Goal: Transaction & Acquisition: Purchase product/service

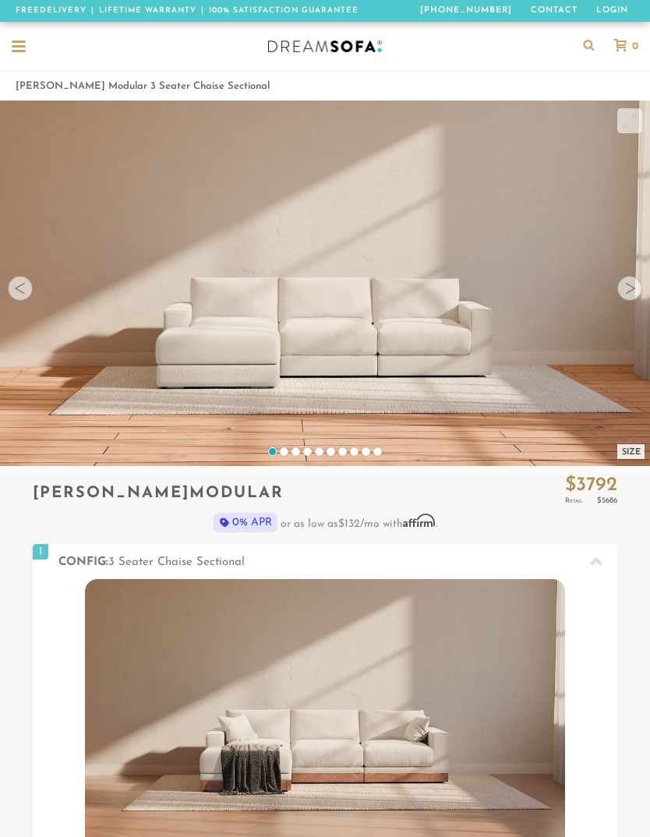
scroll to position [15124, 650]
click at [628, 298] on div at bounding box center [629, 288] width 25 height 25
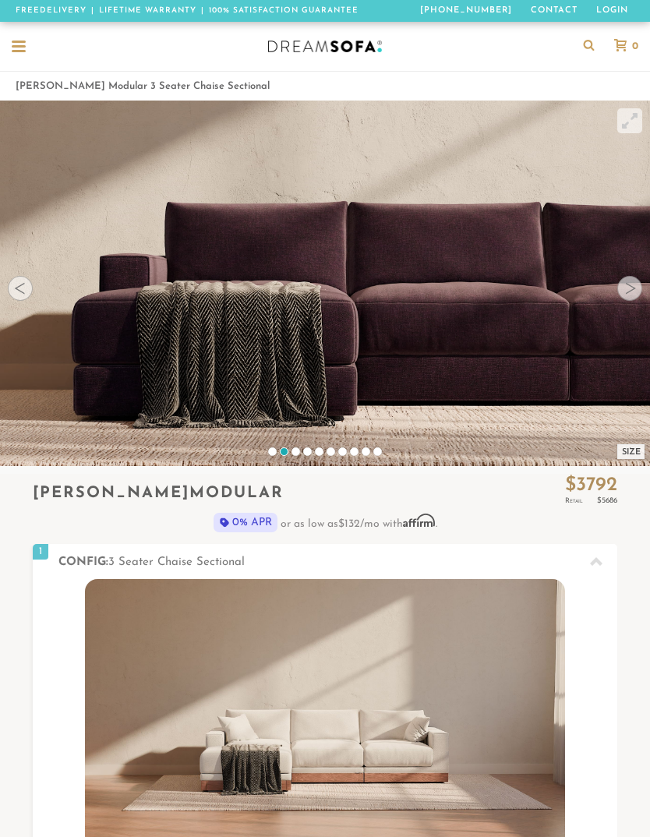
click at [629, 294] on div at bounding box center [629, 288] width 25 height 25
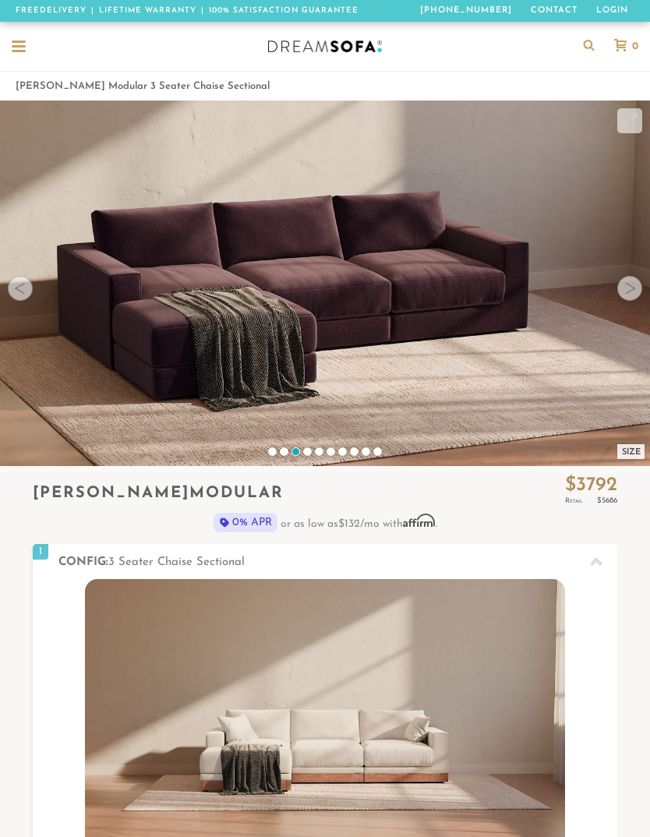
click at [627, 293] on div at bounding box center [629, 288] width 25 height 25
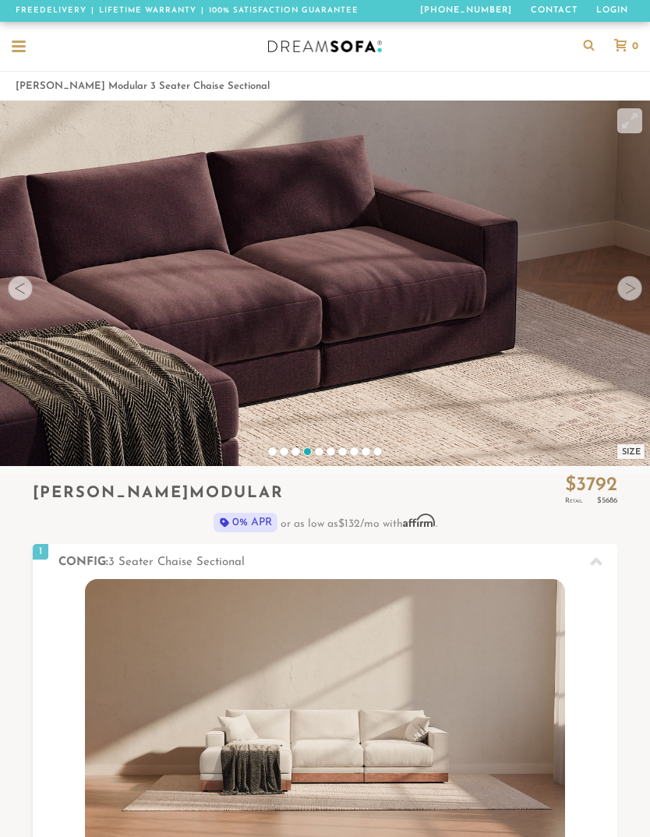
click at [628, 291] on div at bounding box center [629, 288] width 25 height 25
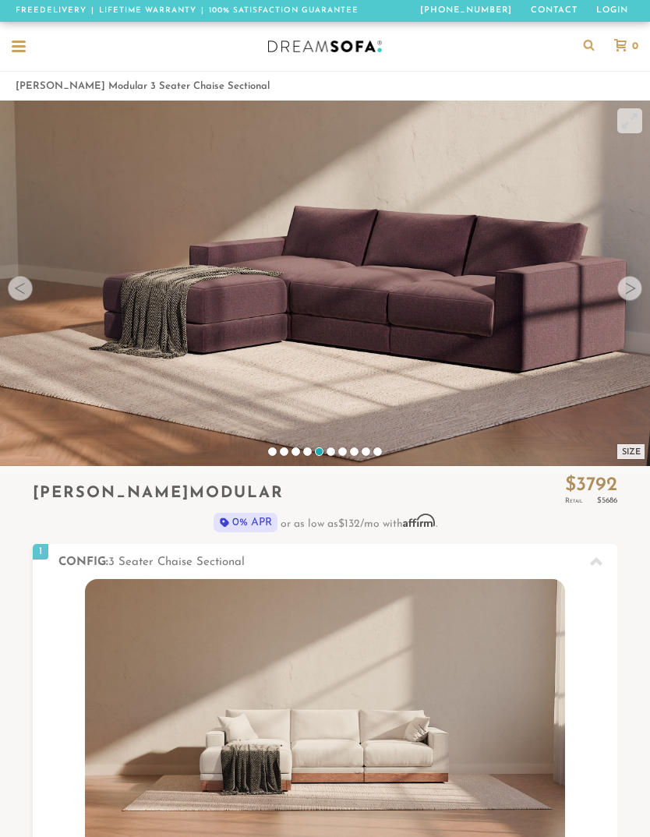
click at [626, 294] on div at bounding box center [629, 288] width 25 height 25
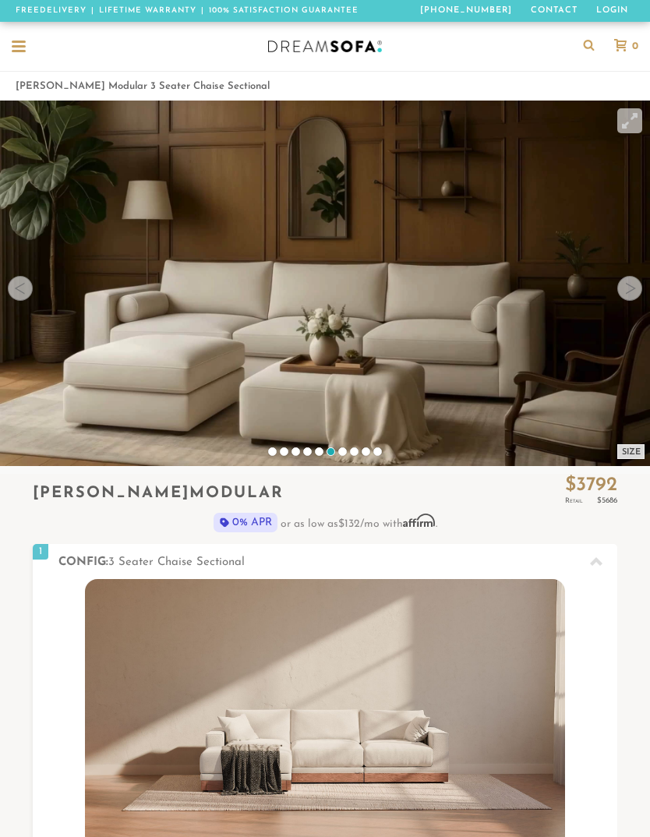
click at [625, 293] on div at bounding box center [629, 288] width 25 height 25
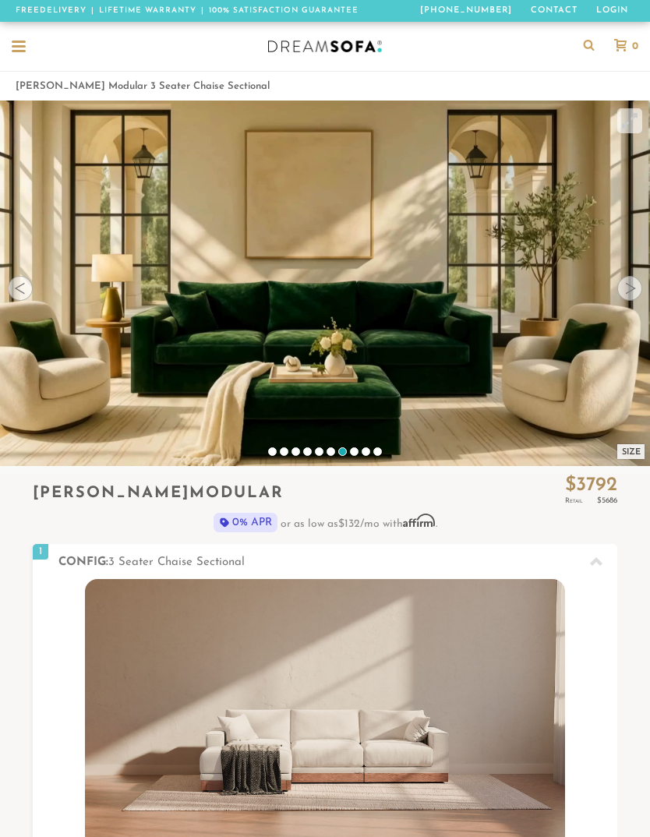
click at [624, 294] on div at bounding box center [629, 288] width 25 height 25
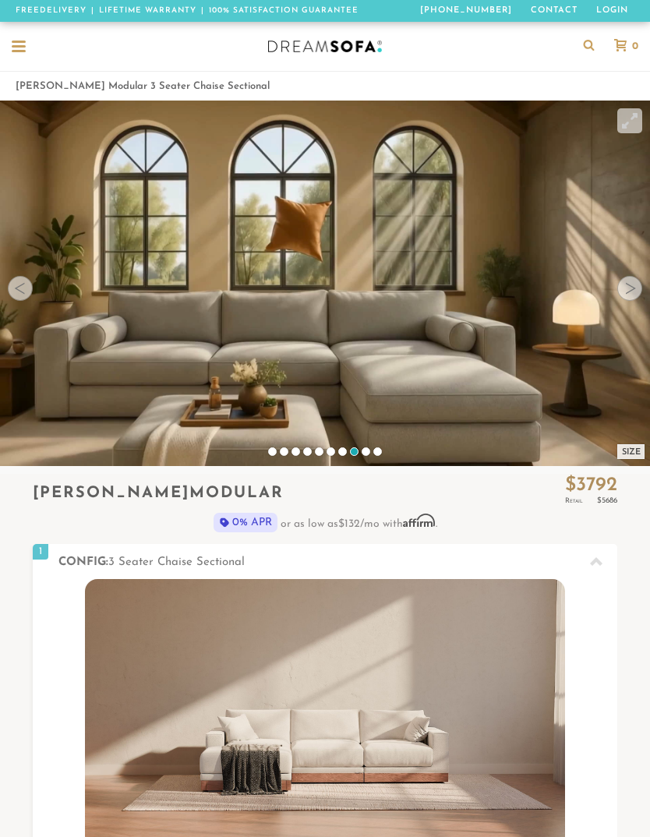
click at [624, 293] on div at bounding box center [629, 288] width 25 height 25
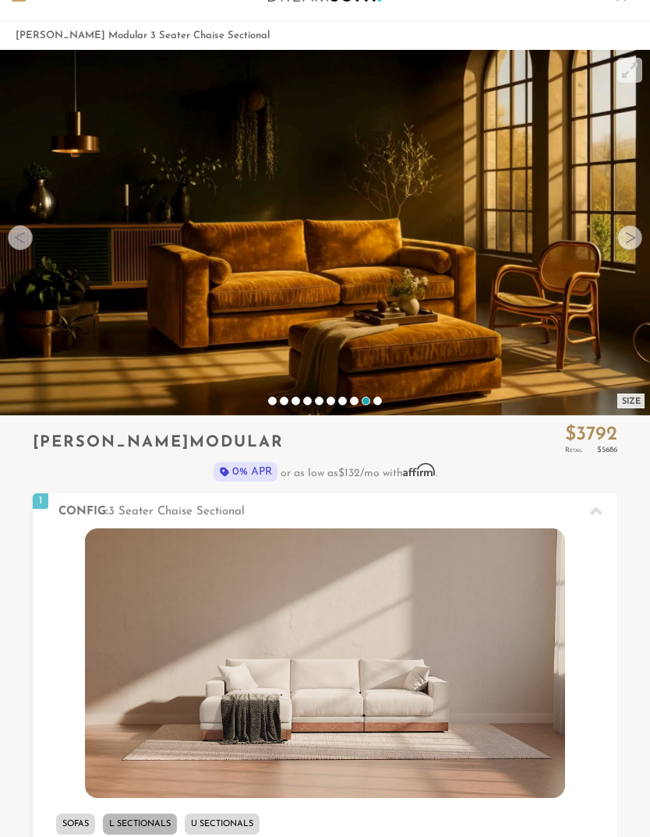
scroll to position [51, 0]
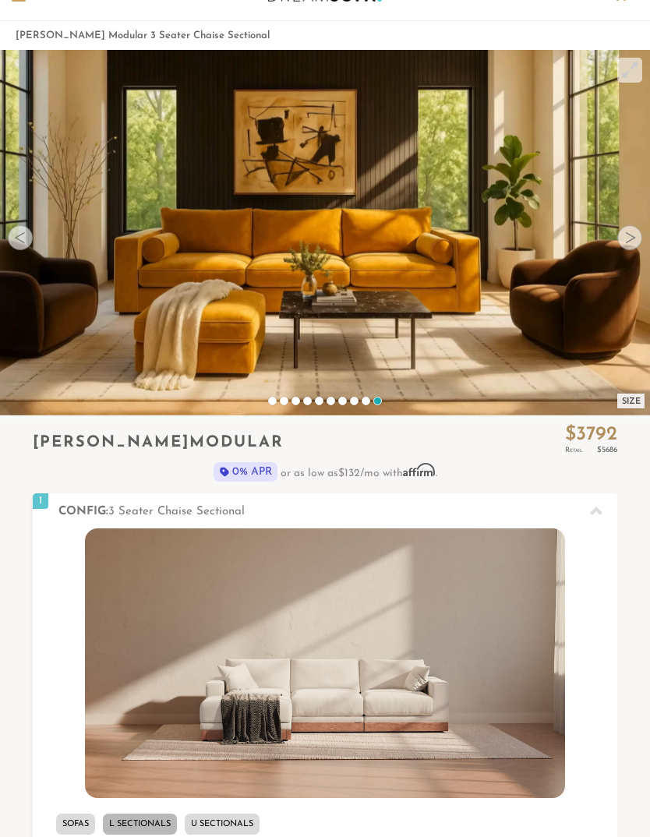
click at [622, 398] on div "Size" at bounding box center [630, 400] width 27 height 15
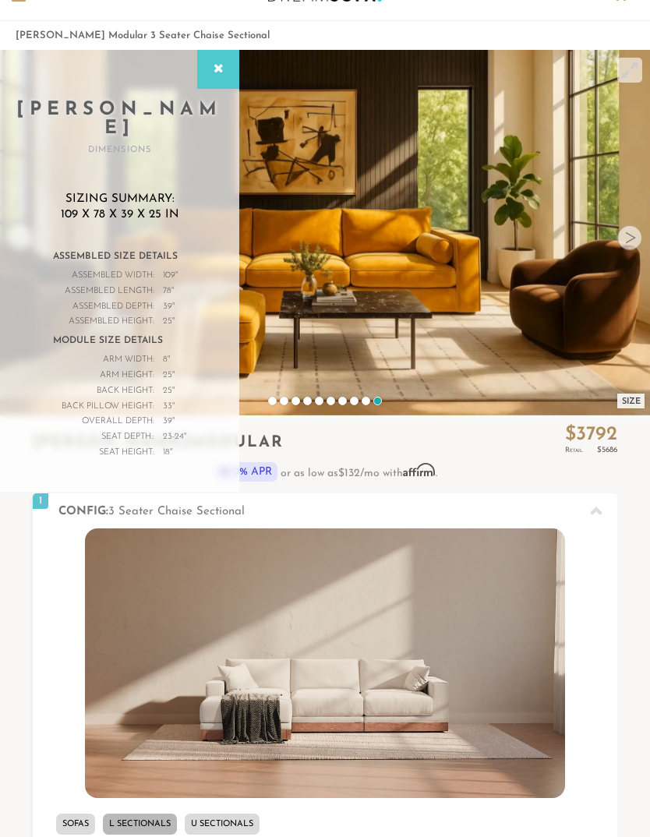
click at [600, 507] on icon at bounding box center [596, 511] width 12 height 12
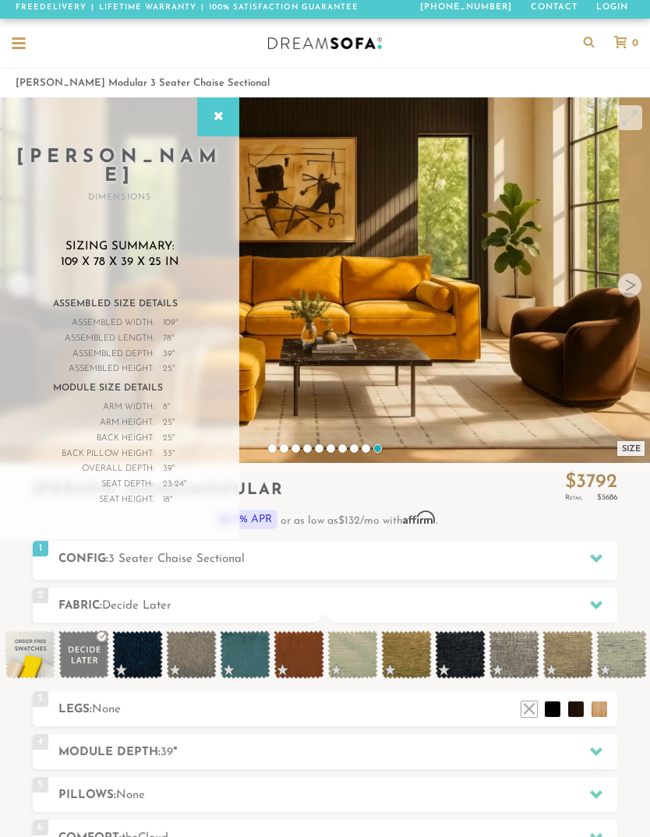
scroll to position [0, 0]
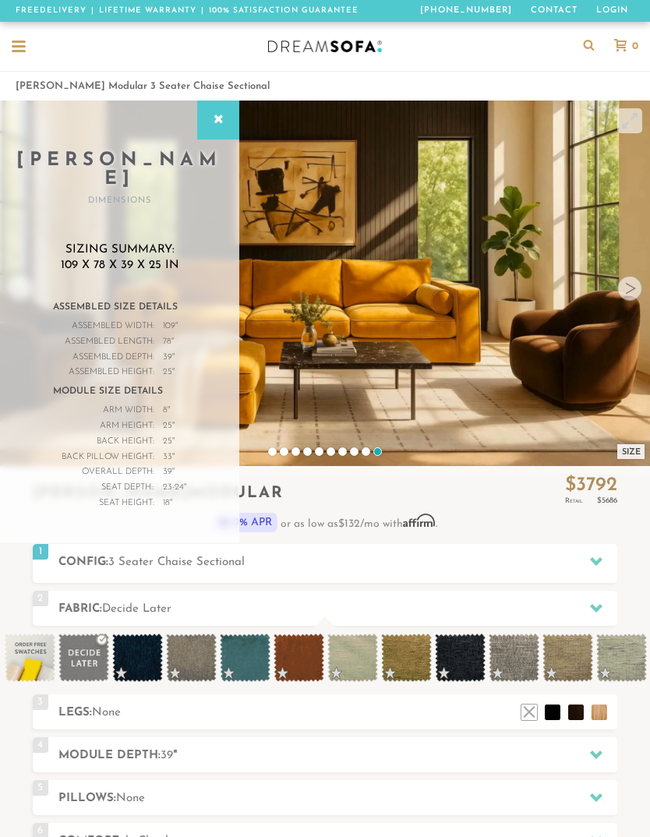
click at [220, 124] on icon at bounding box center [218, 120] width 17 height 12
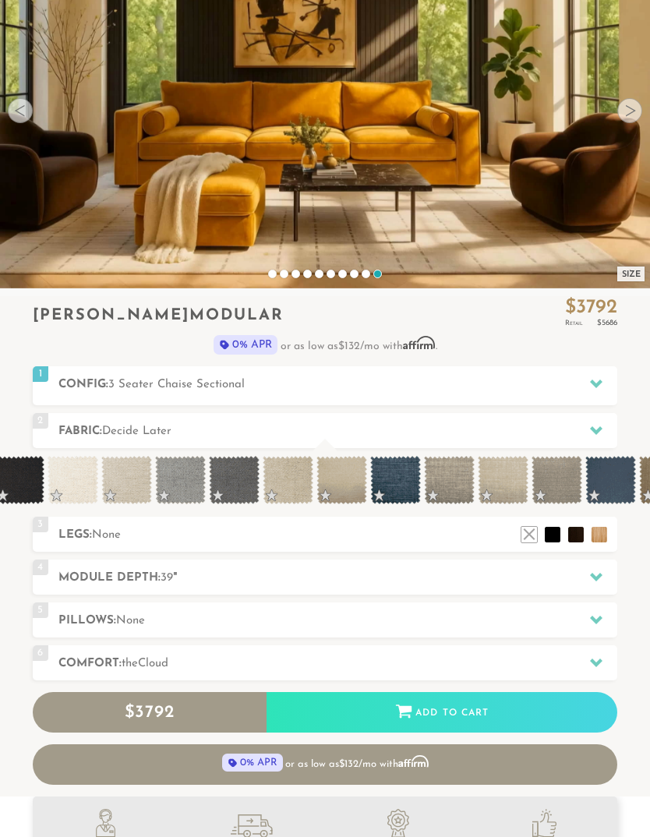
scroll to position [0, 1257]
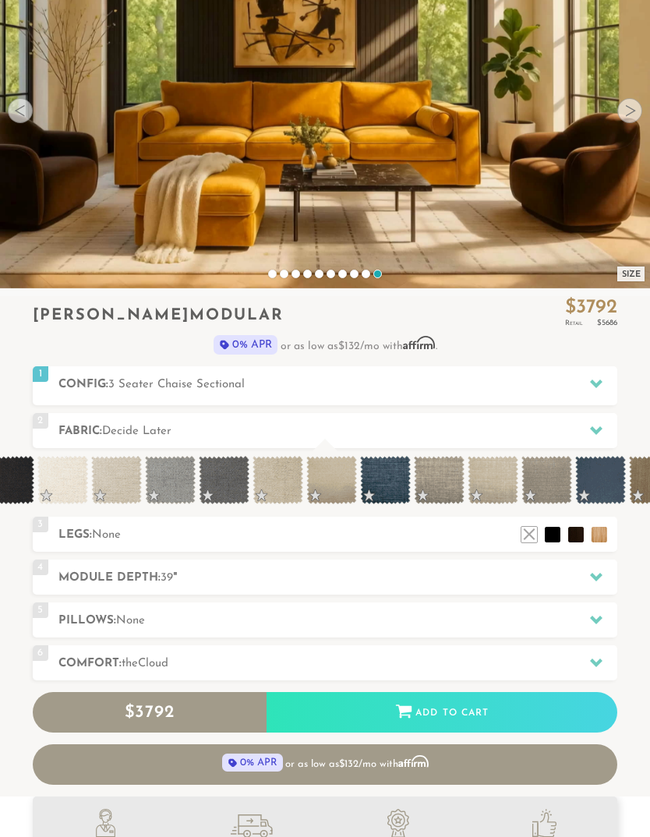
click at [376, 479] on span at bounding box center [385, 480] width 51 height 48
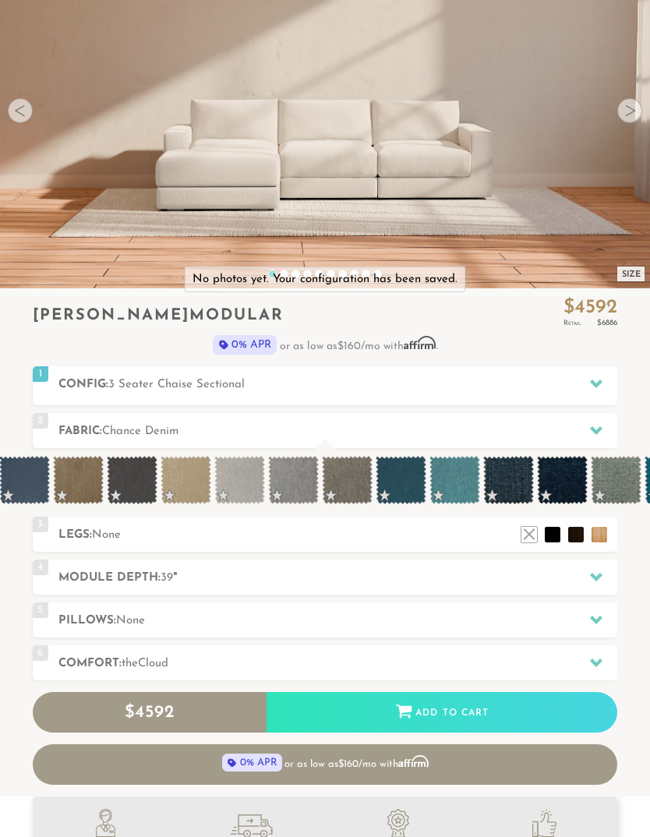
scroll to position [0, 1848]
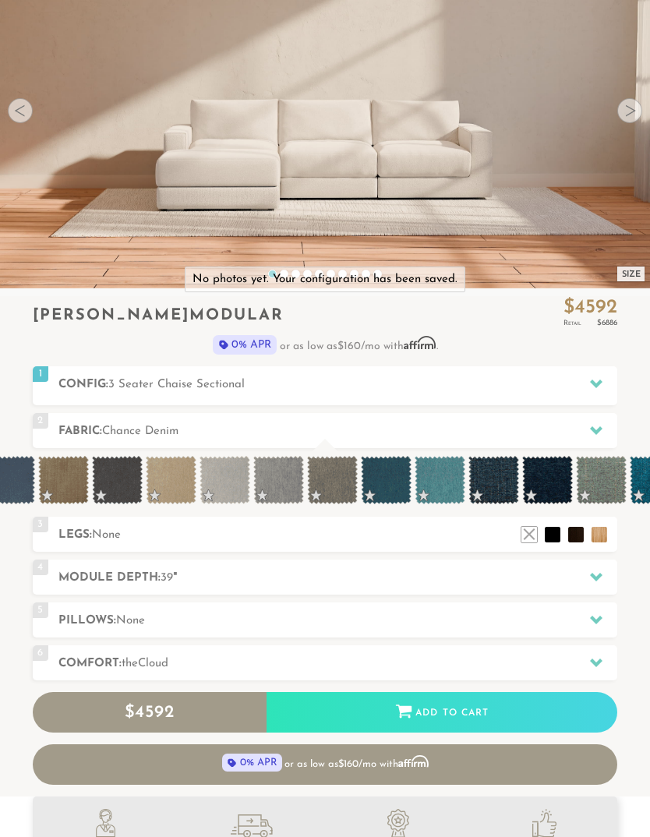
click at [594, 443] on div at bounding box center [596, 430] width 33 height 32
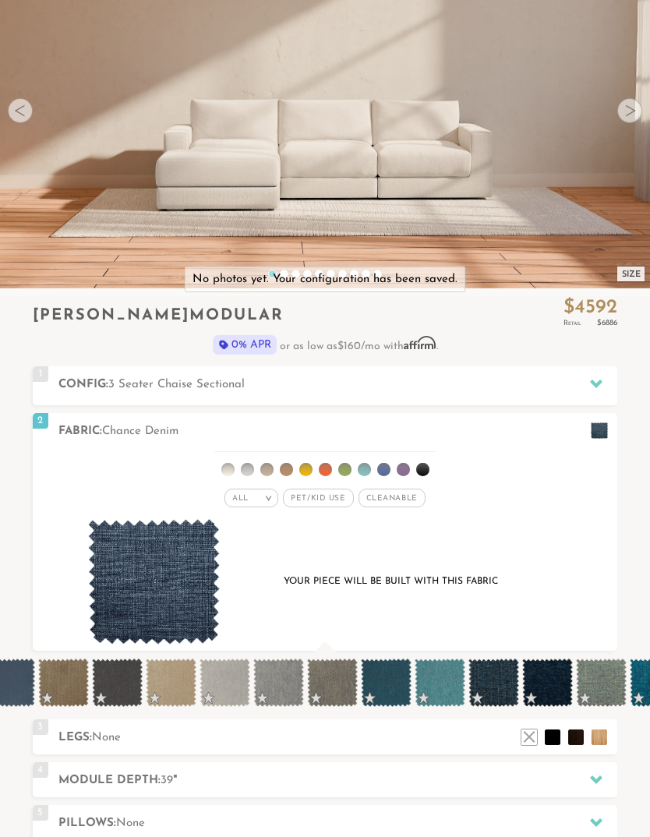
scroll to position [1, 1]
click at [330, 505] on span "Pet/Kid Use x" at bounding box center [318, 497] width 70 height 19
click at [407, 501] on span "Cleanable x" at bounding box center [397, 497] width 67 height 19
click at [384, 473] on li at bounding box center [383, 469] width 13 height 13
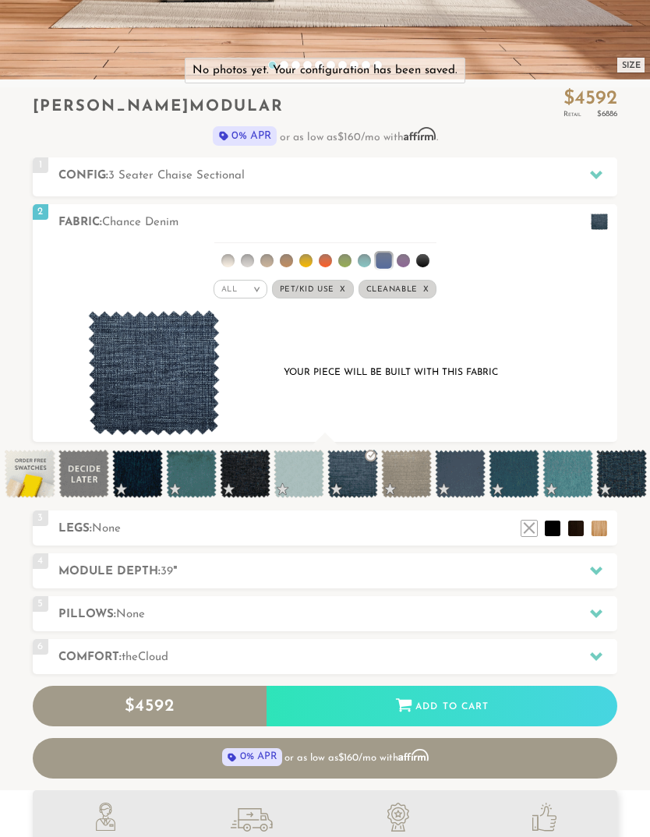
scroll to position [0, 0]
click at [129, 488] on span at bounding box center [137, 474] width 51 height 48
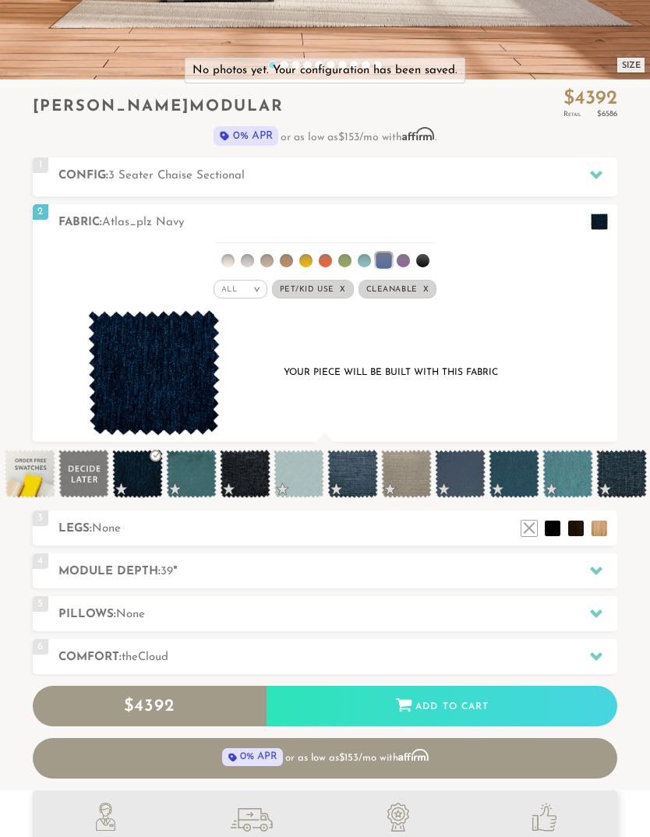
scroll to position [14914, 650]
click at [198, 393] on img at bounding box center [154, 373] width 132 height 126
click at [250, 478] on span at bounding box center [245, 474] width 51 height 48
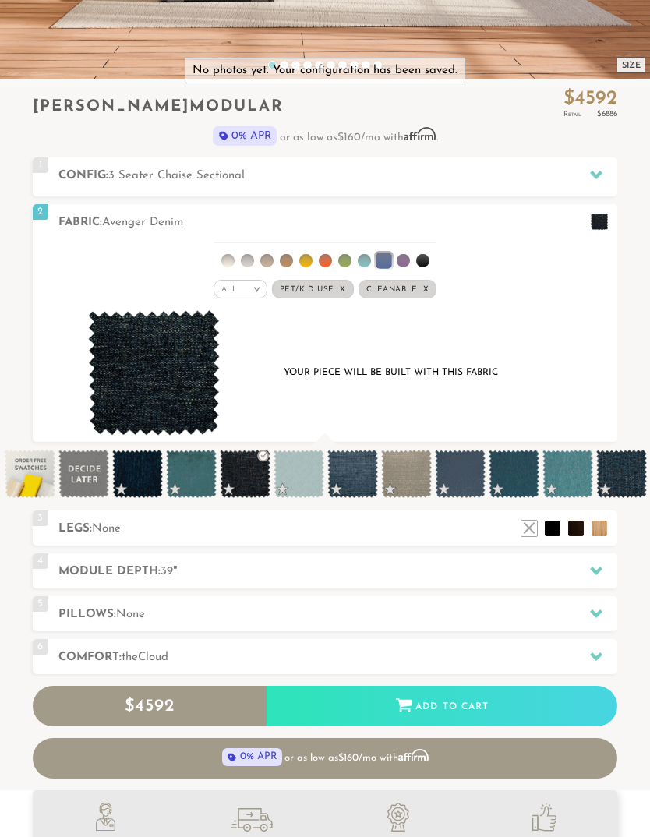
scroll to position [1, 1]
click at [354, 477] on span at bounding box center [352, 474] width 51 height 48
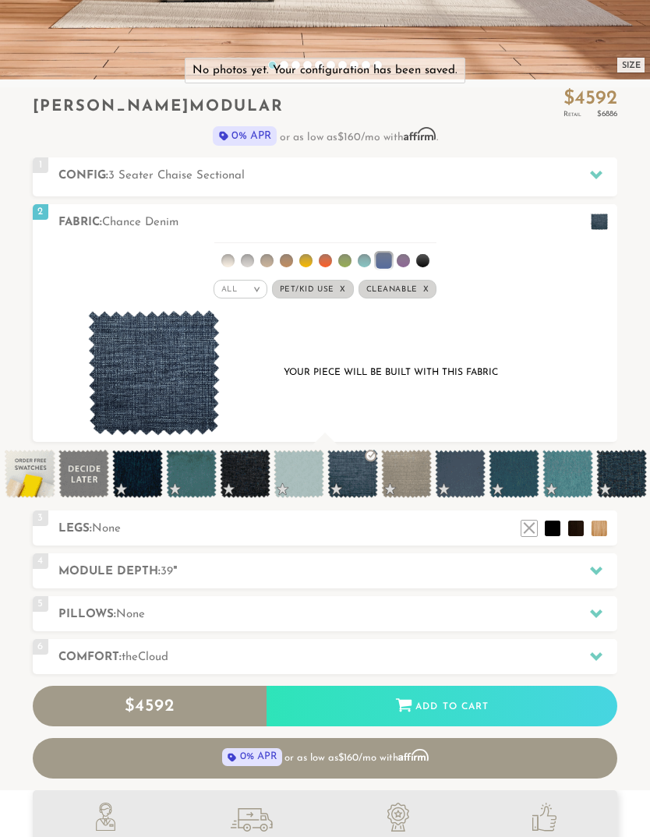
click at [462, 481] on span at bounding box center [460, 474] width 51 height 48
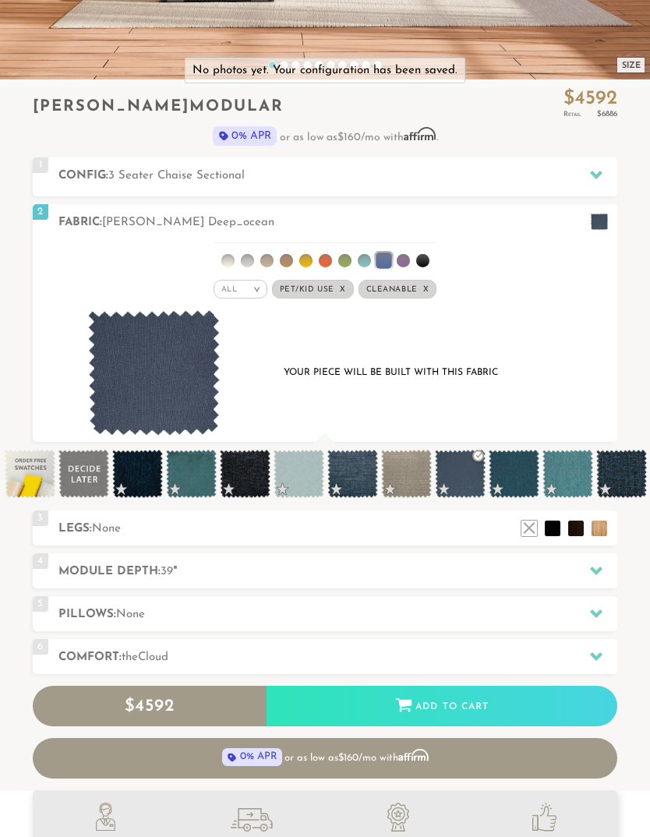
click at [514, 469] on span at bounding box center [513, 474] width 51 height 48
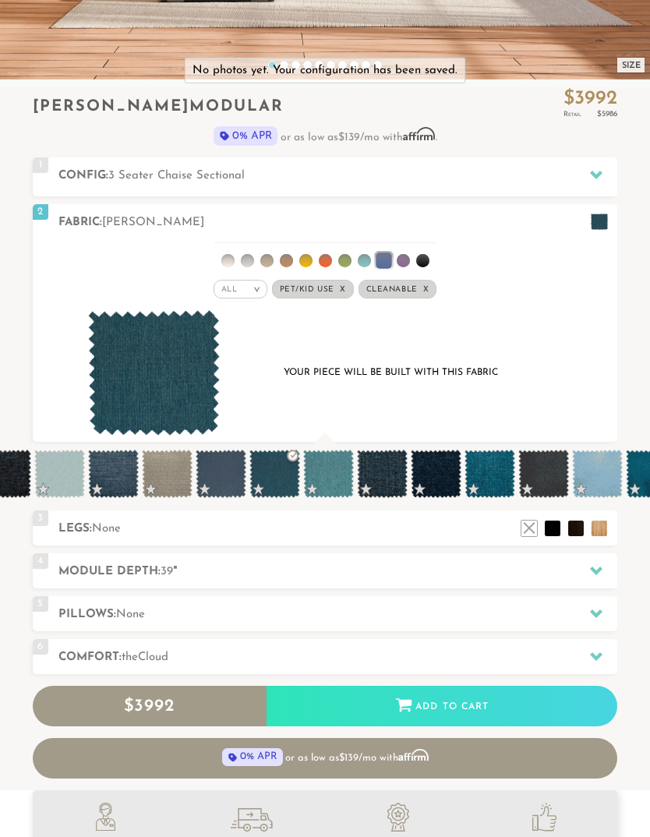
scroll to position [0, 249]
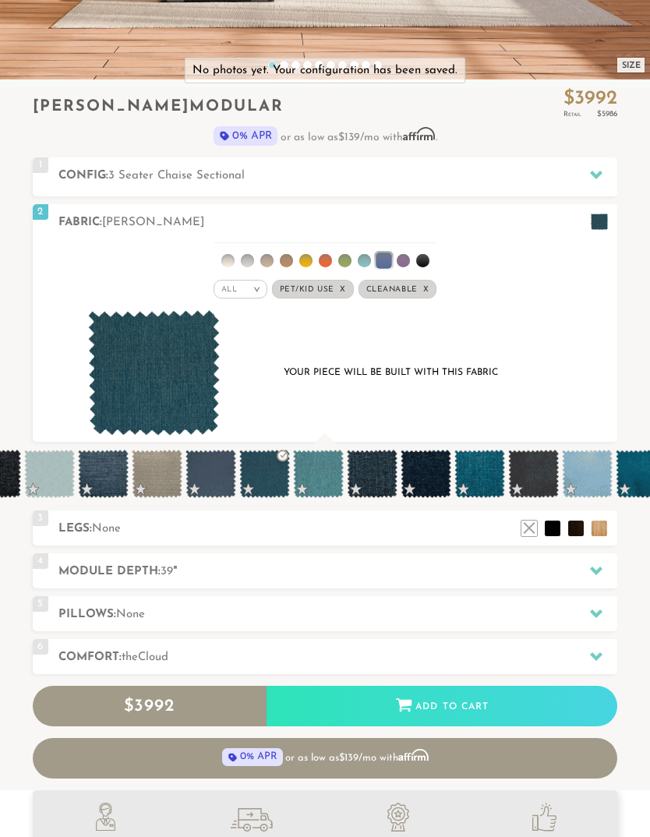
click at [373, 474] on span at bounding box center [372, 474] width 51 height 48
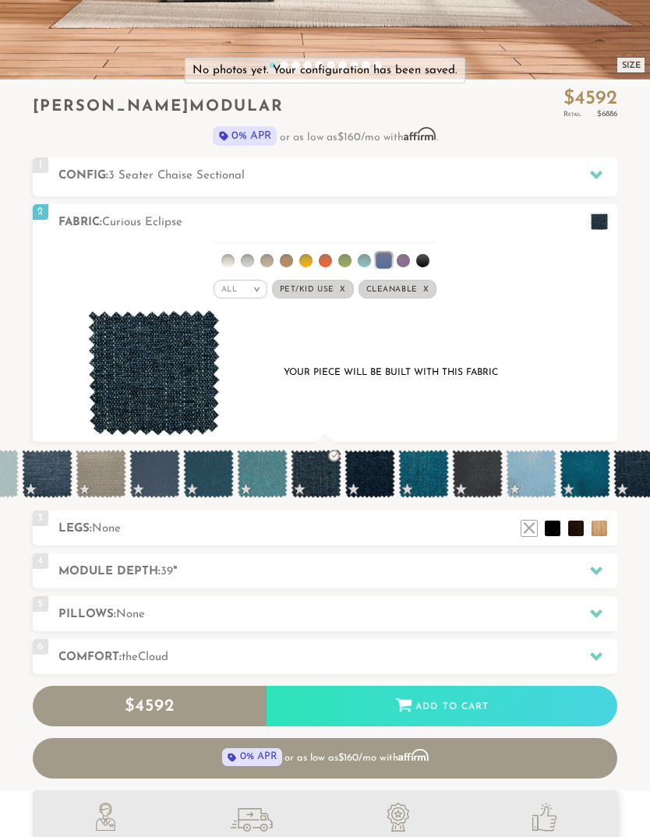
scroll to position [0, 311]
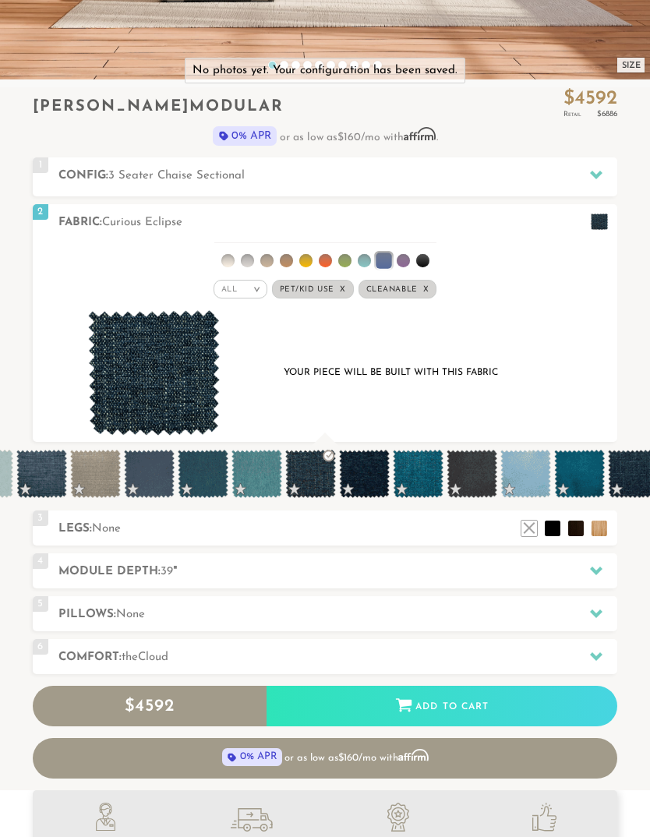
click at [374, 474] on span at bounding box center [364, 474] width 51 height 48
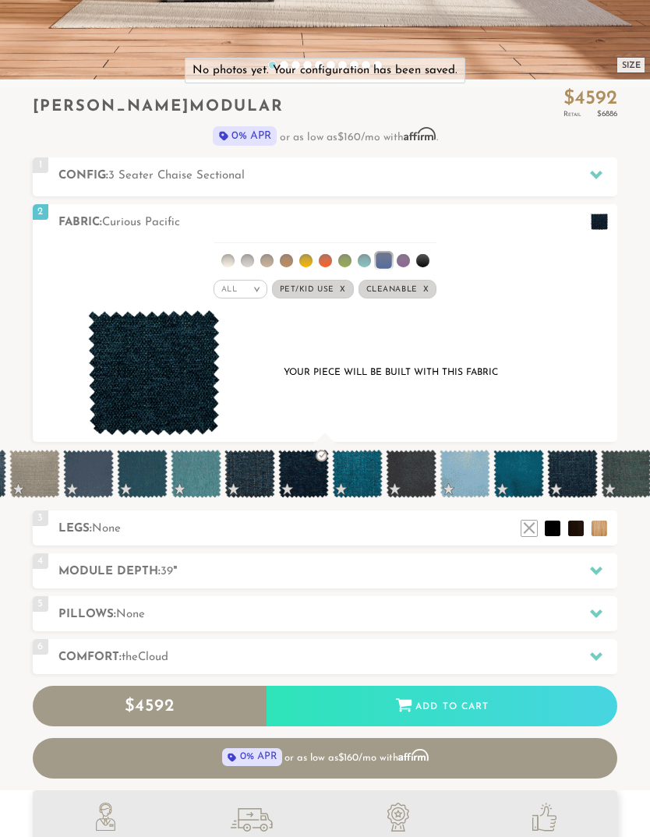
click at [169, 396] on img at bounding box center [154, 373] width 132 height 126
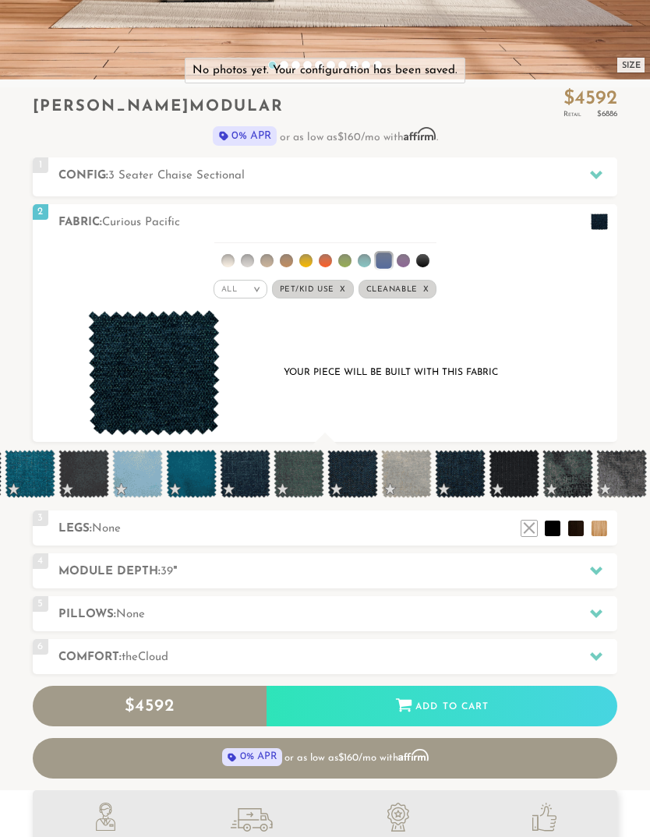
click at [246, 478] on span at bounding box center [245, 474] width 51 height 48
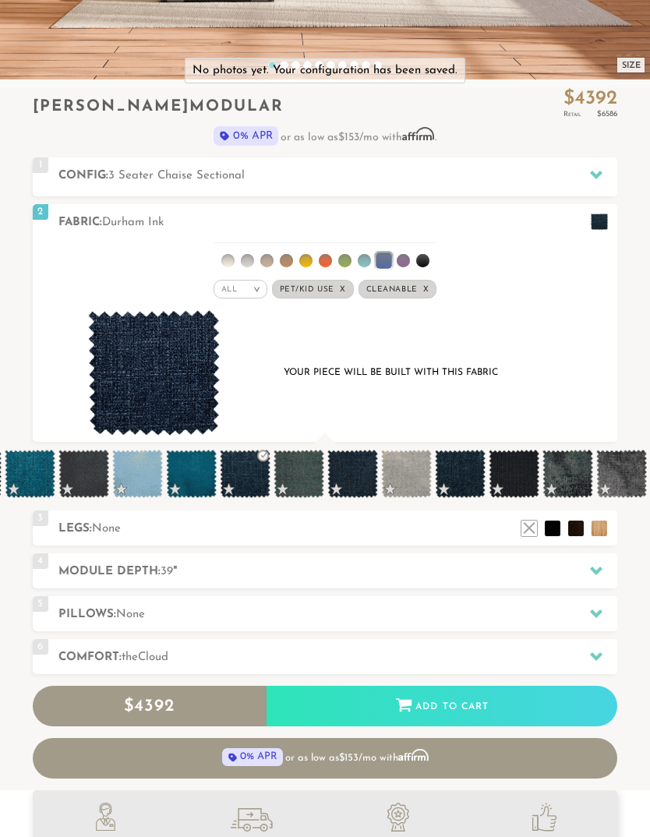
click at [181, 392] on img at bounding box center [154, 373] width 132 height 126
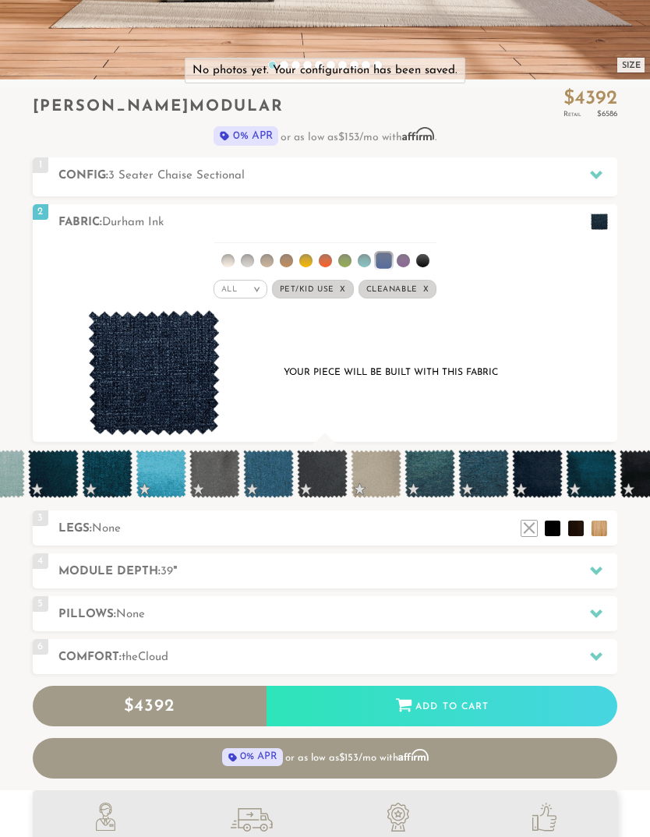
click at [252, 296] on div "All >" at bounding box center [240, 289] width 54 height 19
click at [245, 428] on li "Luxury" at bounding box center [240, 421] width 54 height 22
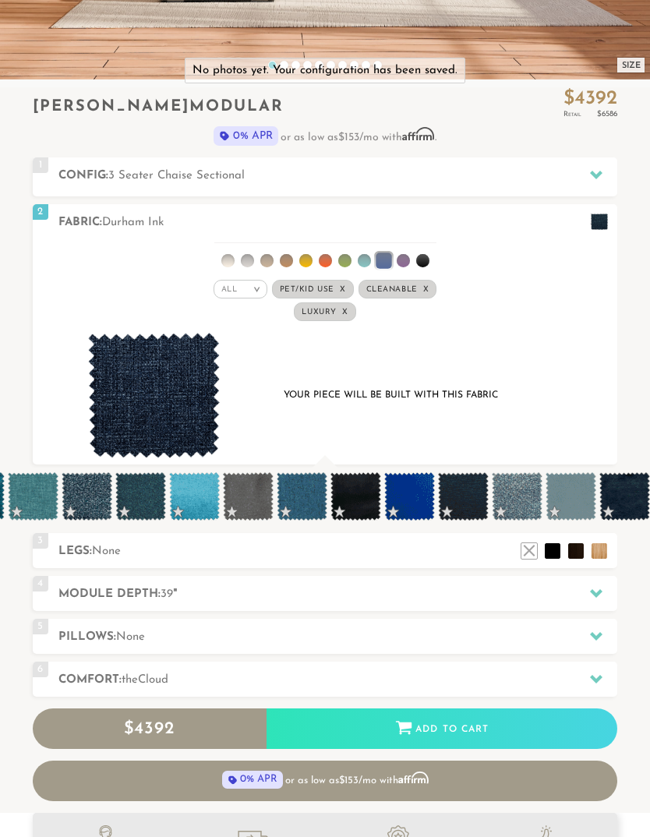
click at [341, 294] on span "Pet/Kid Use x" at bounding box center [313, 289] width 82 height 19
click at [424, 292] on span "Cleanable x" at bounding box center [391, 289] width 79 height 19
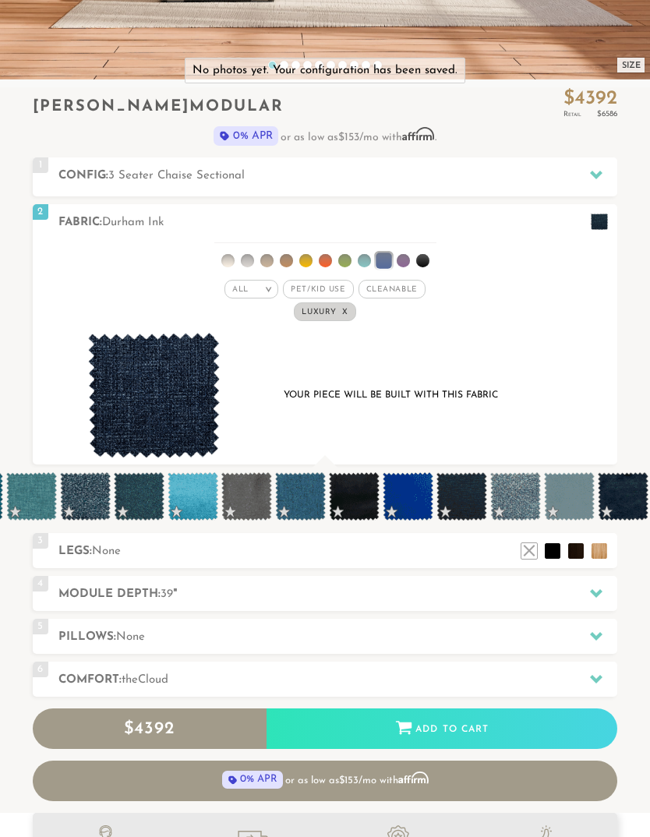
click at [625, 497] on span at bounding box center [623, 496] width 51 height 48
click at [173, 411] on img at bounding box center [154, 396] width 132 height 126
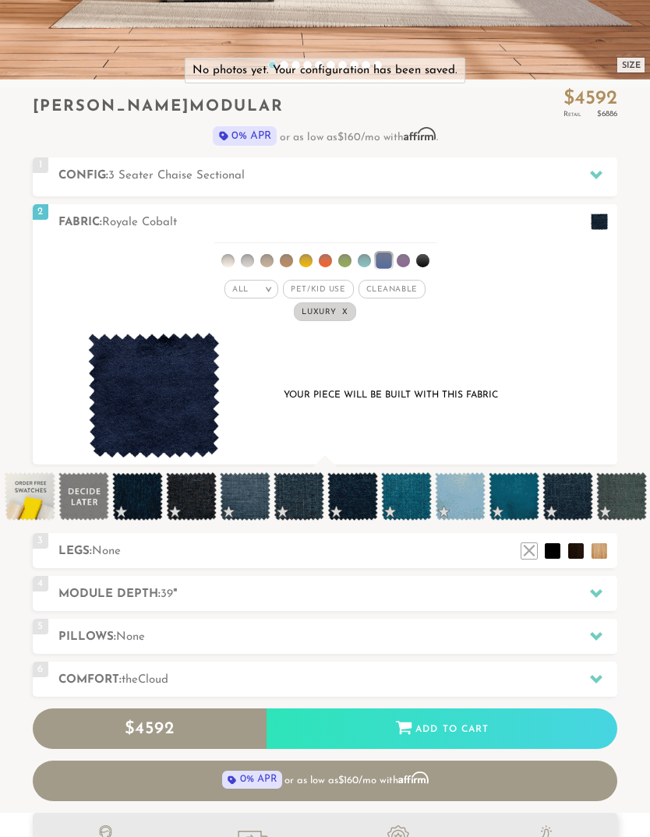
click at [133, 510] on span at bounding box center [137, 496] width 51 height 48
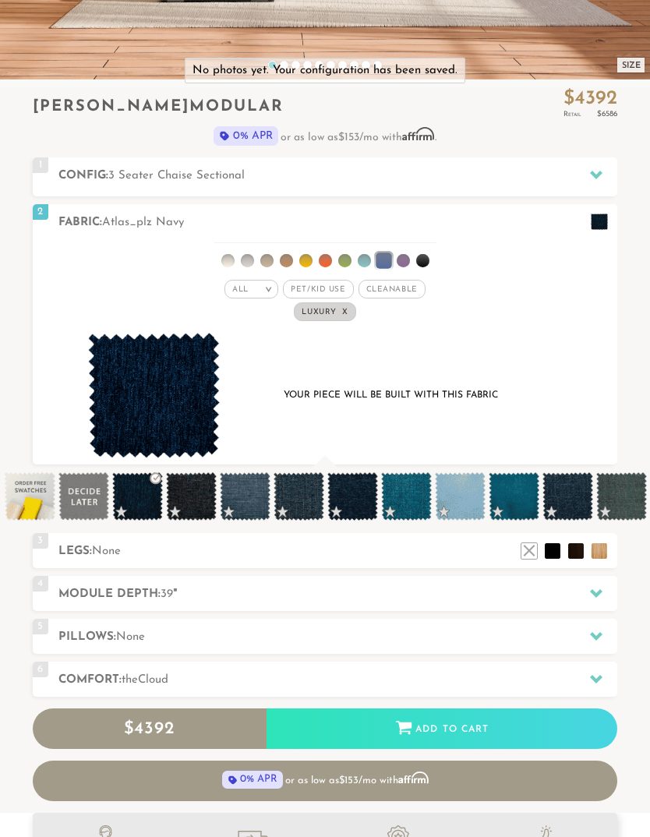
click at [178, 414] on img at bounding box center [154, 396] width 132 height 126
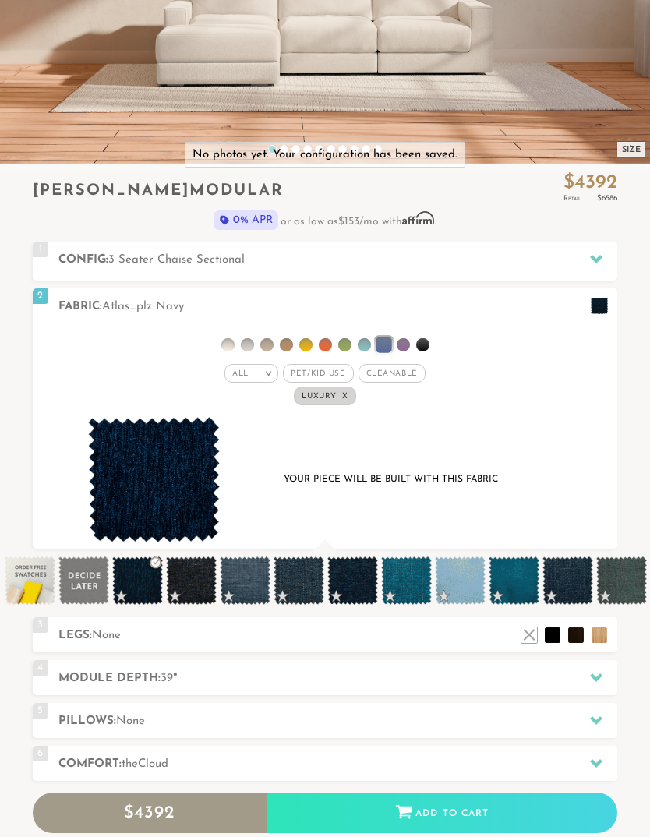
click at [167, 489] on img at bounding box center [154, 481] width 132 height 126
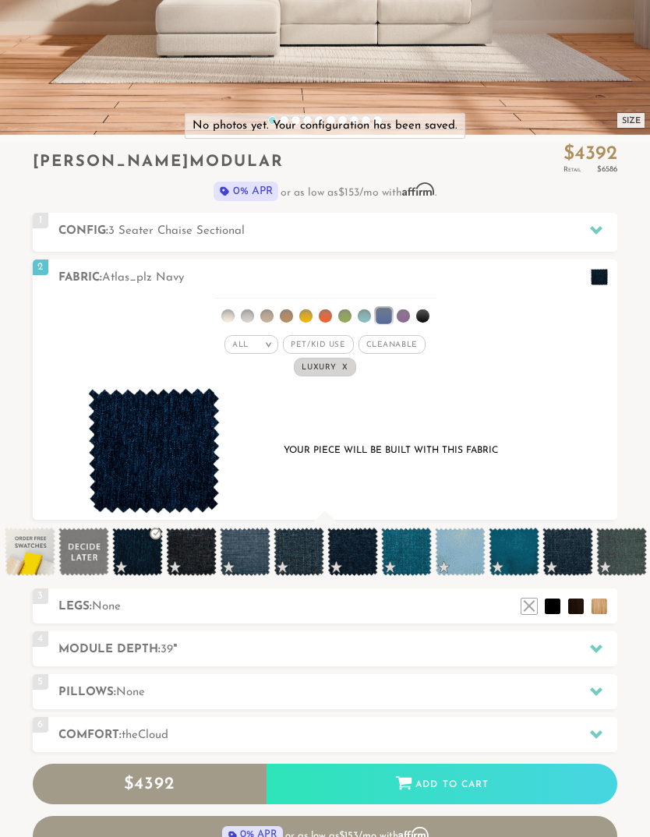
scroll to position [331, 0]
click at [373, 614] on h2 "Legs: None" at bounding box center [337, 607] width 559 height 18
click at [530, 611] on li at bounding box center [529, 606] width 16 height 16
click at [393, 665] on div "4 Module Depth: 39 "" at bounding box center [325, 648] width 585 height 35
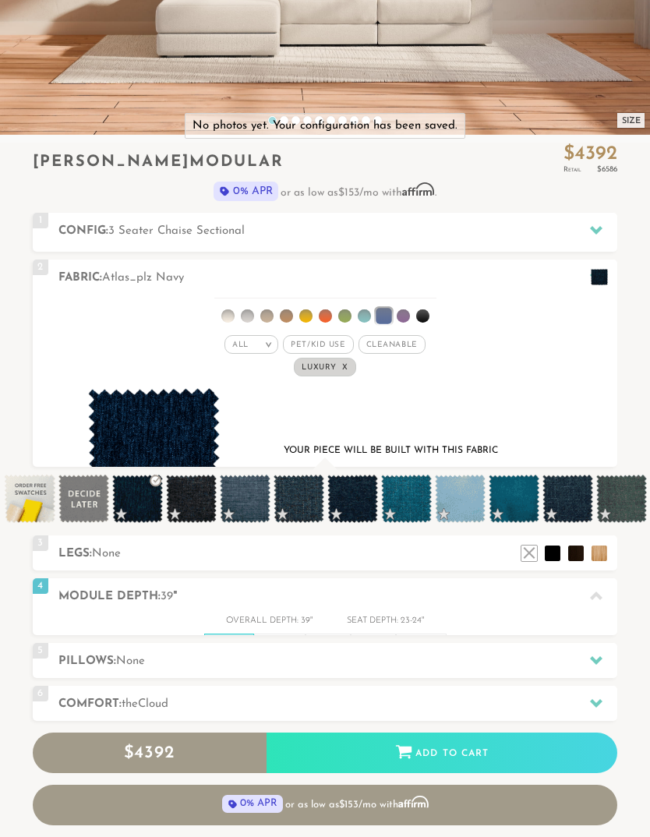
scroll to position [14801, 650]
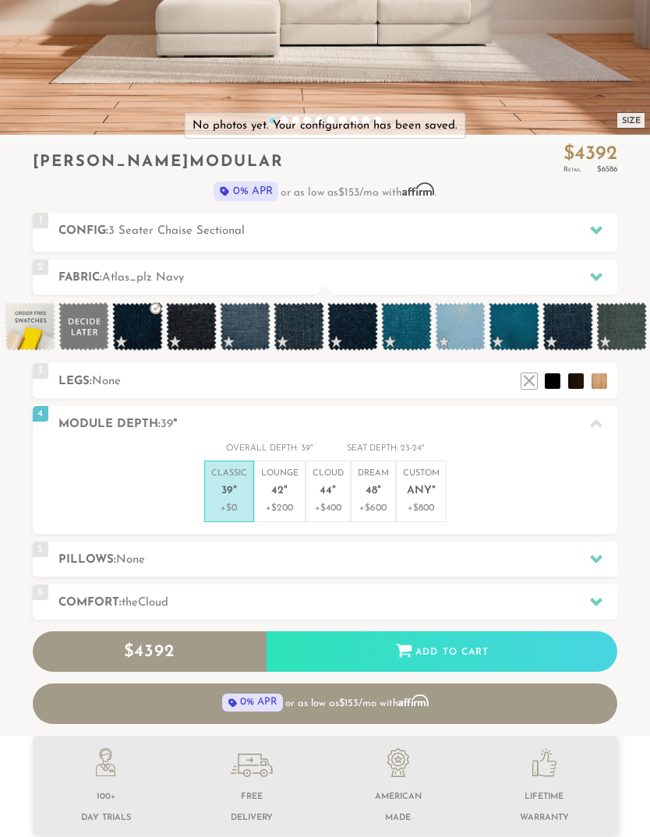
click at [354, 562] on h2 "Pillows: None" at bounding box center [337, 560] width 559 height 18
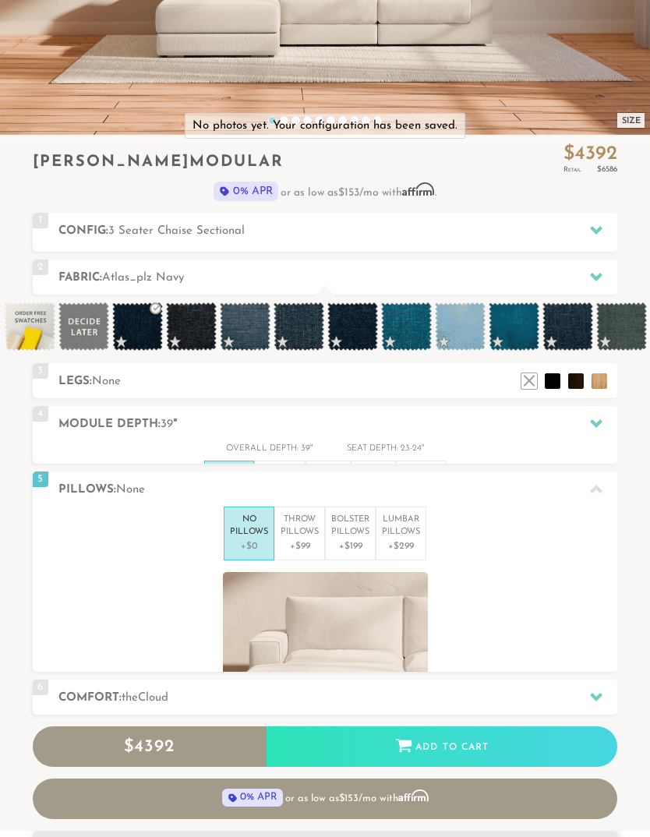
scroll to position [1, 1]
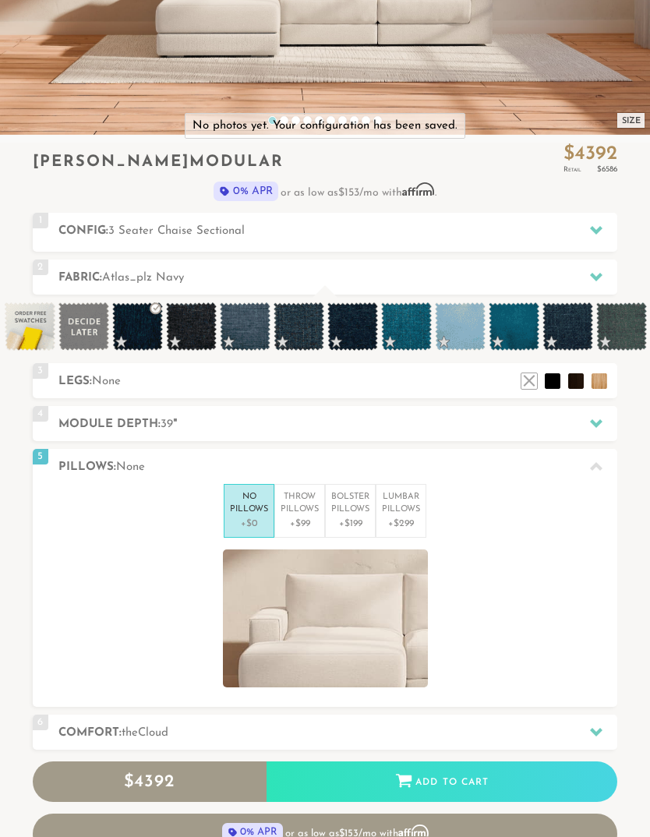
click at [291, 517] on p "+$99" at bounding box center [299, 524] width 38 height 14
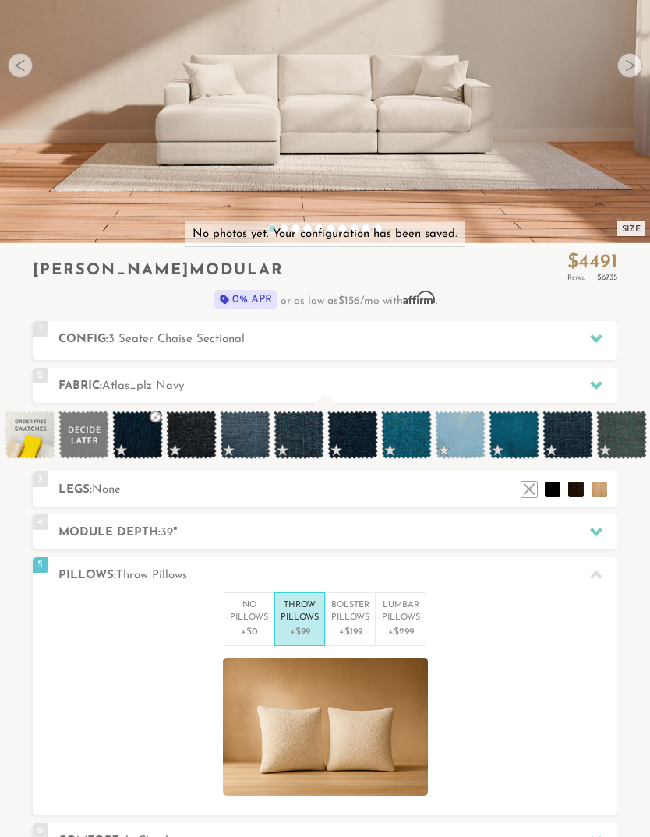
scroll to position [223, 0]
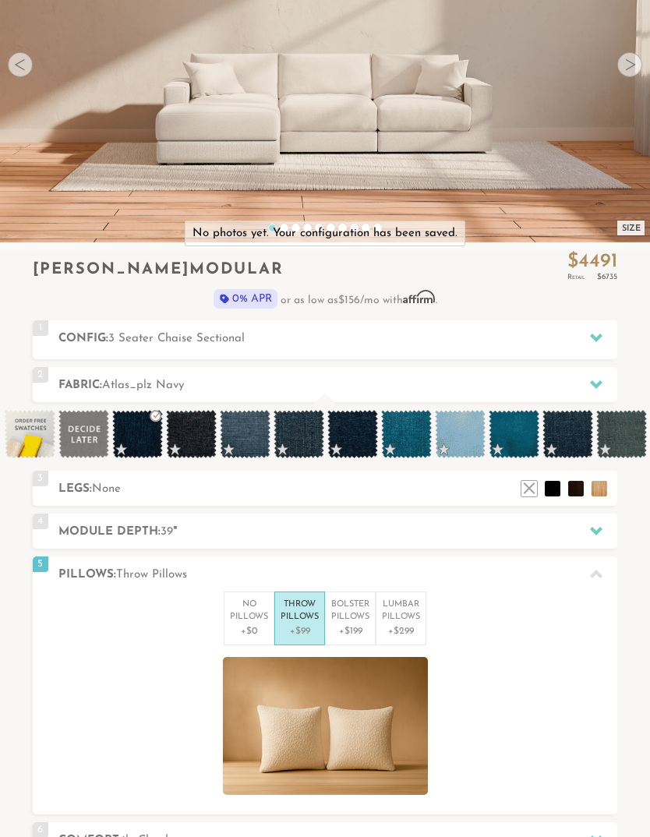
click at [351, 611] on p "Bolster Pillows" at bounding box center [350, 612] width 38 height 26
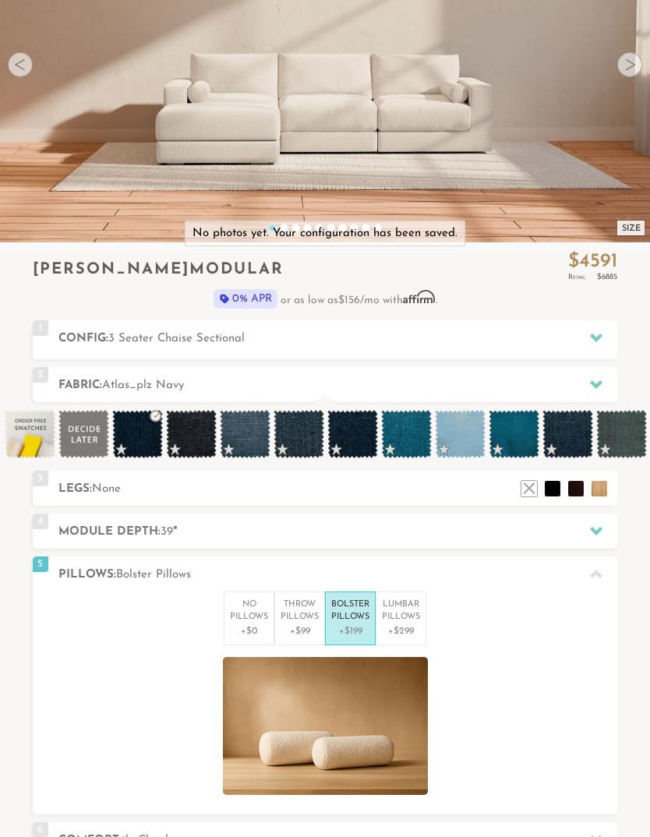
scroll to position [224, 0]
click at [400, 618] on p "Lumbar Pillows" at bounding box center [401, 611] width 38 height 26
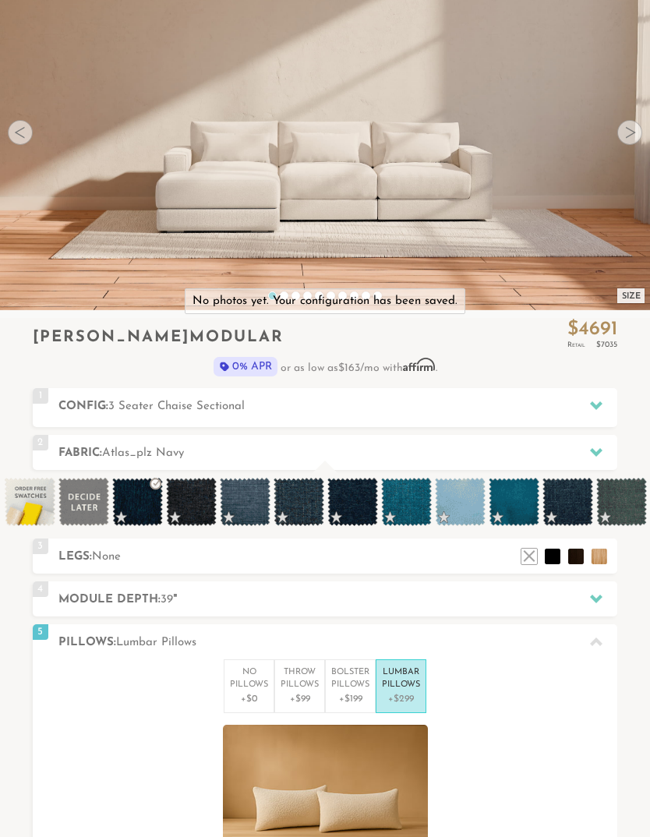
scroll to position [138, 0]
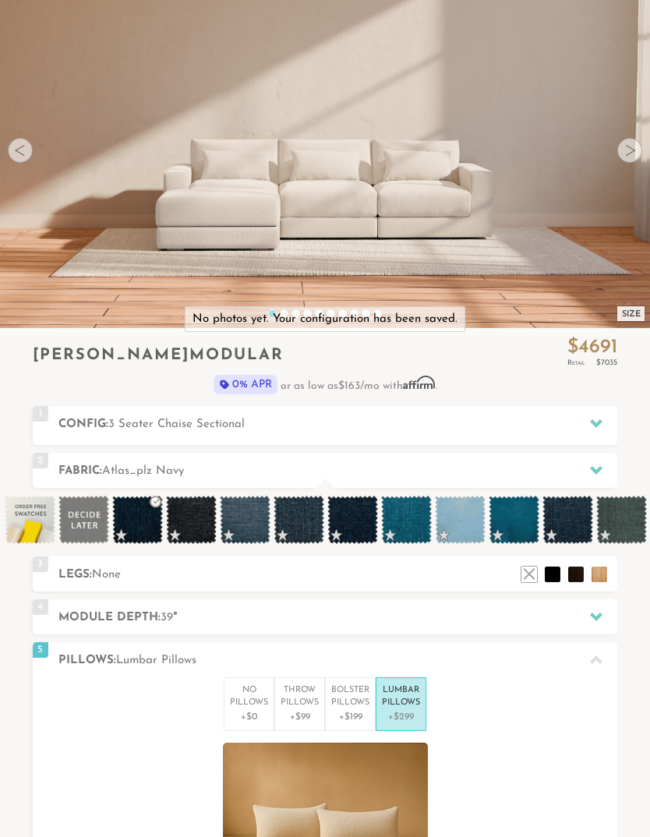
click at [302, 696] on p "Throw Pillows" at bounding box center [299, 697] width 38 height 26
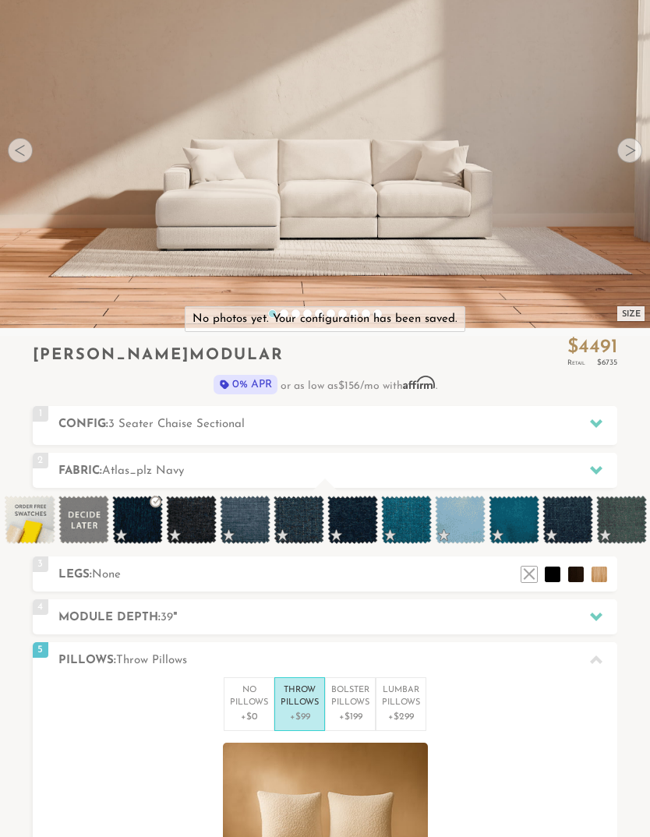
scroll to position [14931, 650]
click at [404, 700] on p "Lumbar Pillows" at bounding box center [401, 697] width 38 height 26
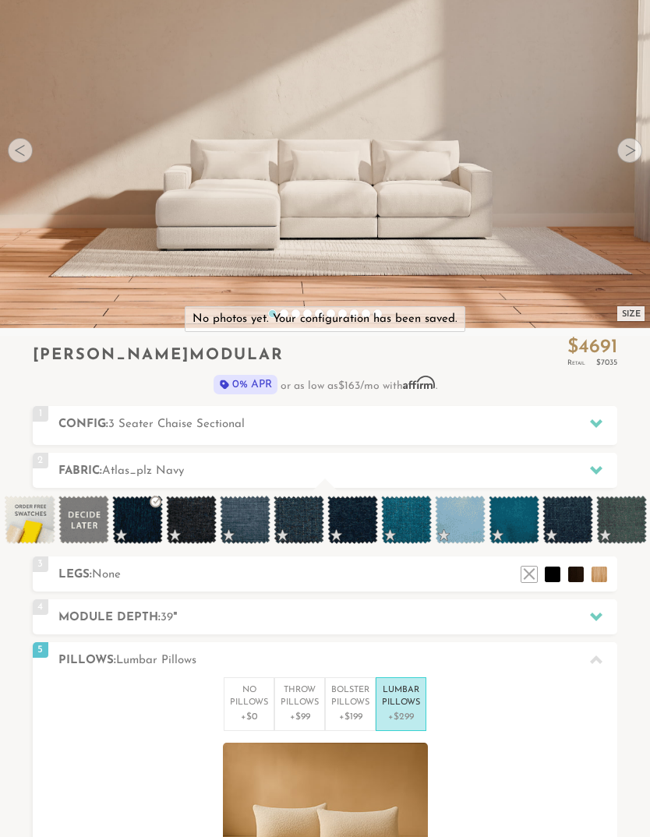
click at [261, 699] on p "No Pillows" at bounding box center [249, 697] width 38 height 26
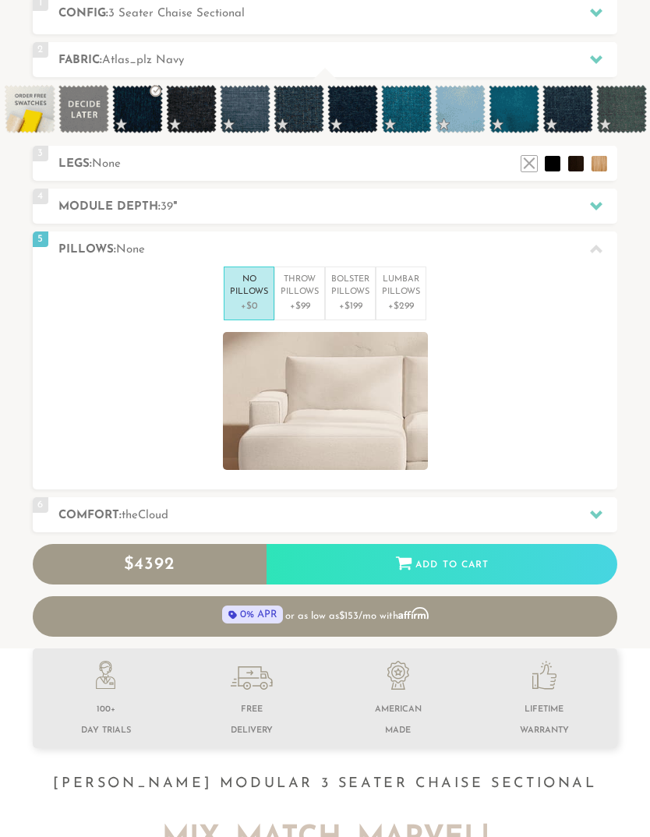
scroll to position [548, 0]
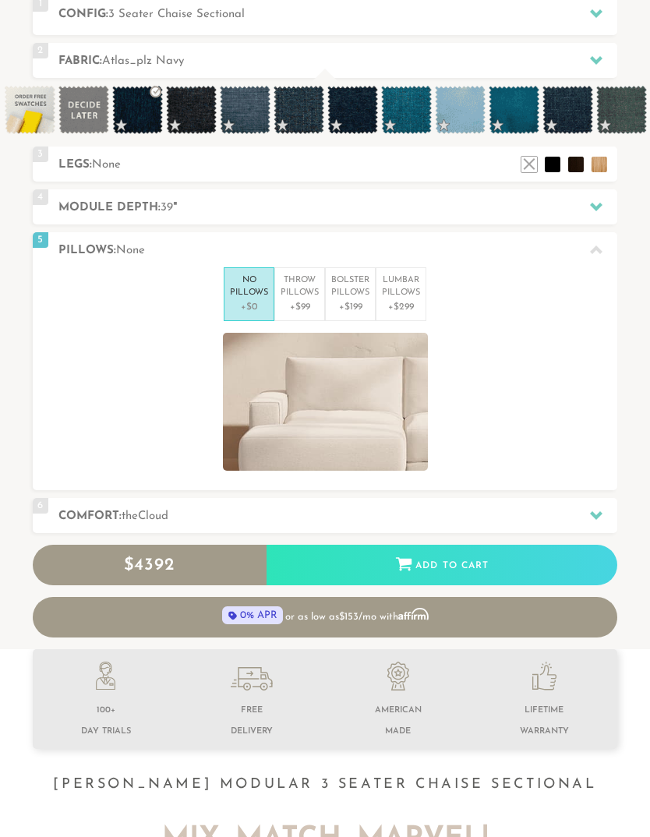
click at [462, 524] on div "6 Comfort: the Cloud soft" at bounding box center [325, 515] width 585 height 35
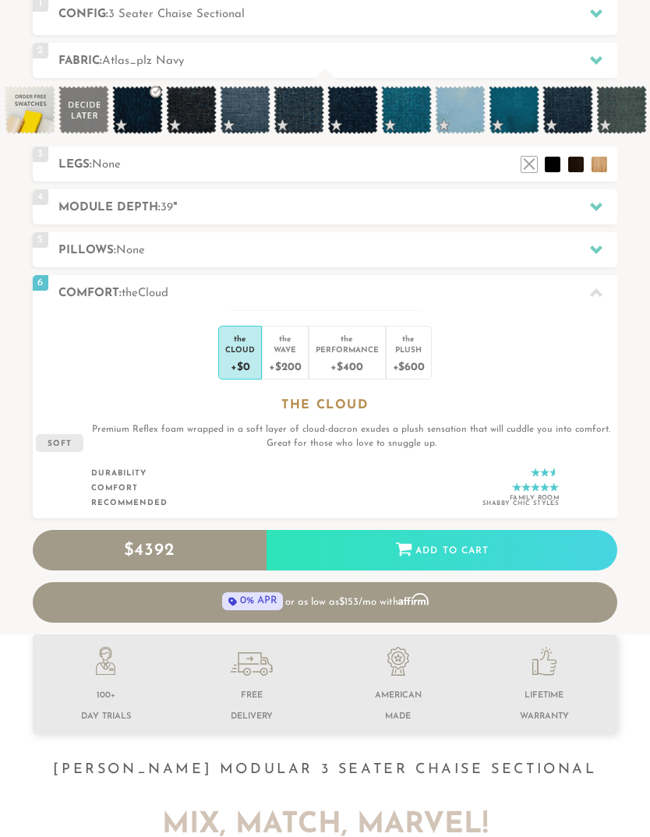
scroll to position [14916, 650]
click at [344, 361] on div "+$400" at bounding box center [347, 365] width 63 height 23
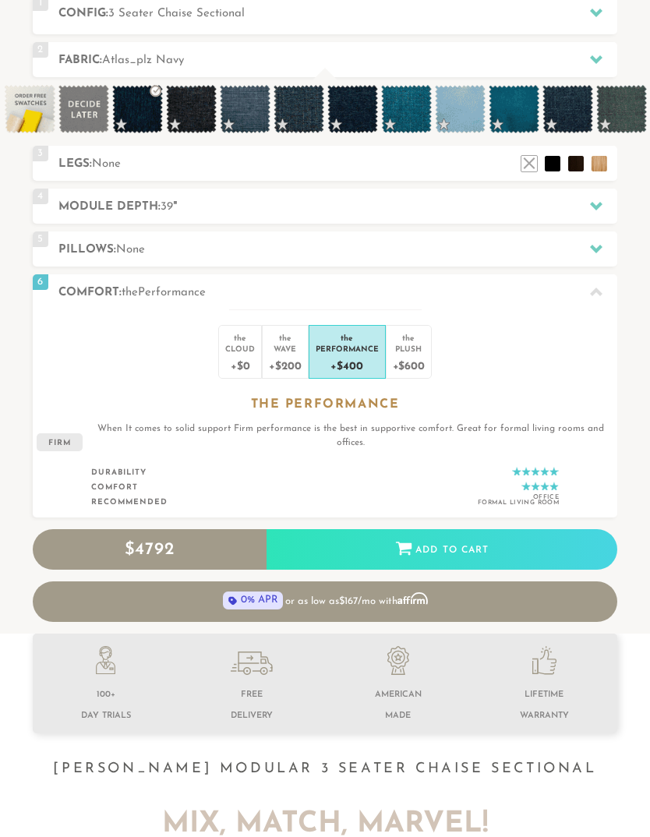
scroll to position [545, 0]
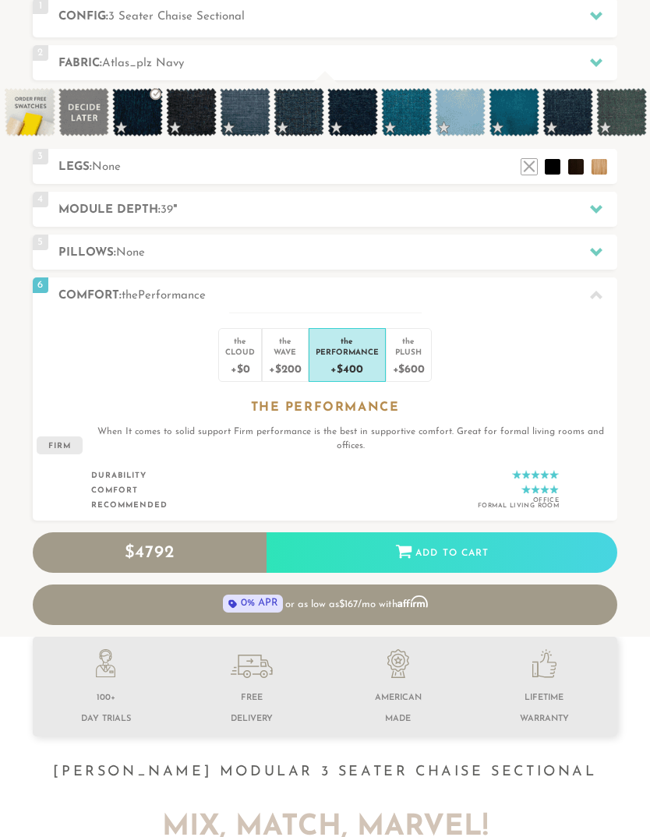
click at [398, 362] on div "+$600" at bounding box center [409, 368] width 32 height 23
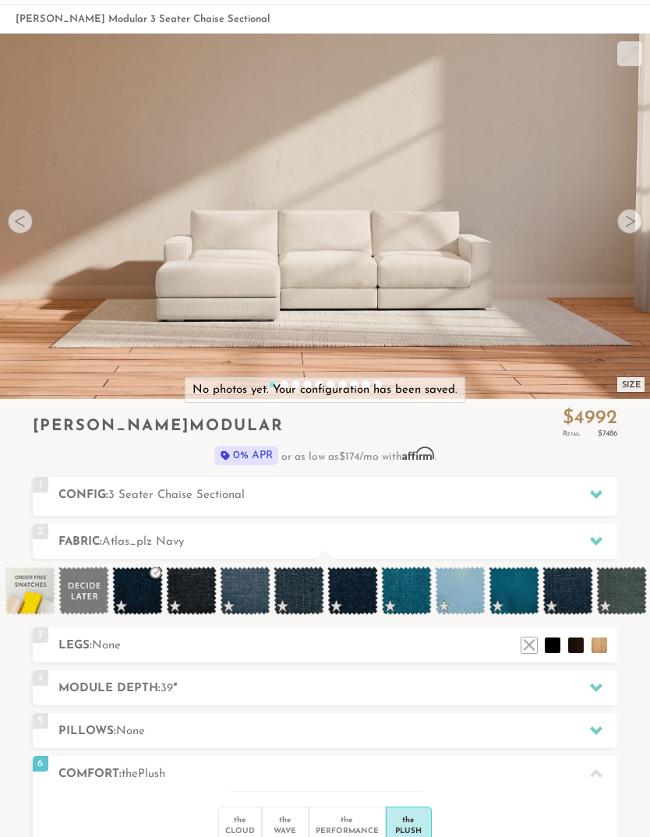
scroll to position [67, 0]
click at [622, 223] on div at bounding box center [629, 221] width 25 height 25
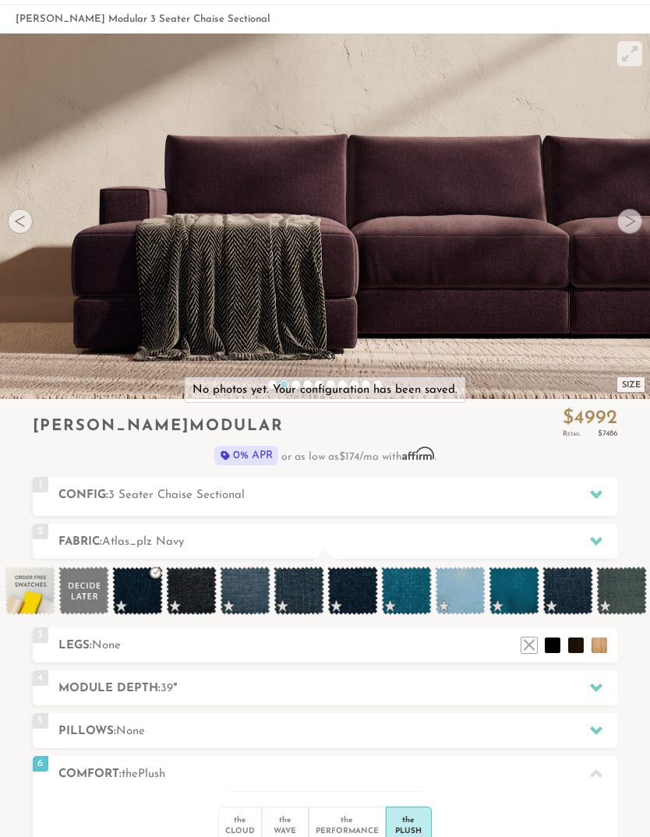
click at [633, 216] on div at bounding box center [629, 221] width 25 height 25
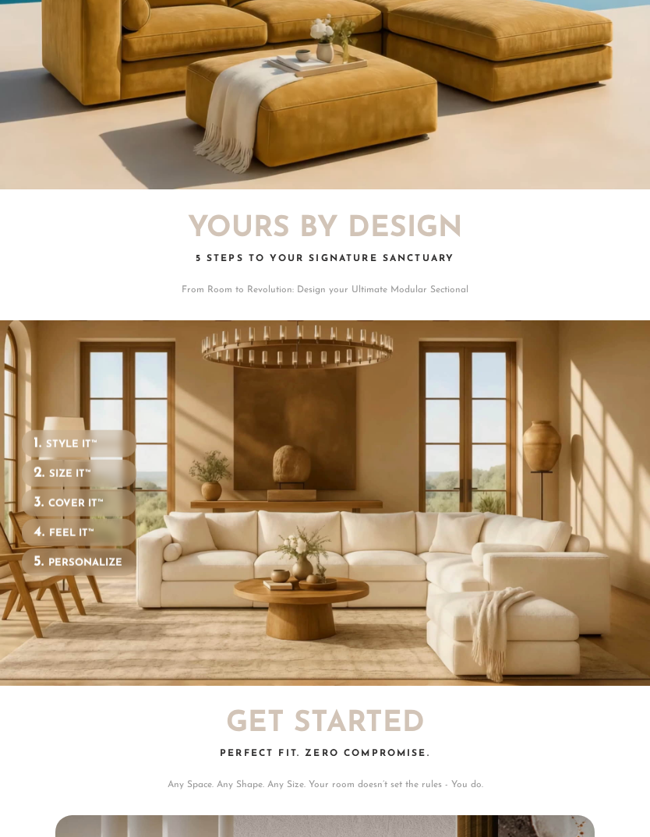
scroll to position [1, 1]
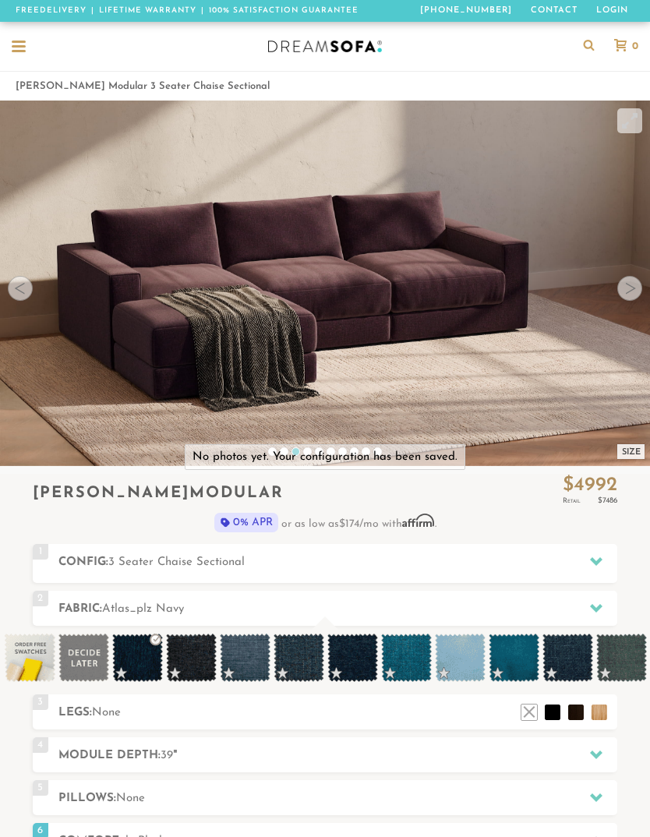
click at [18, 49] on div at bounding box center [19, 48] width 14 height 14
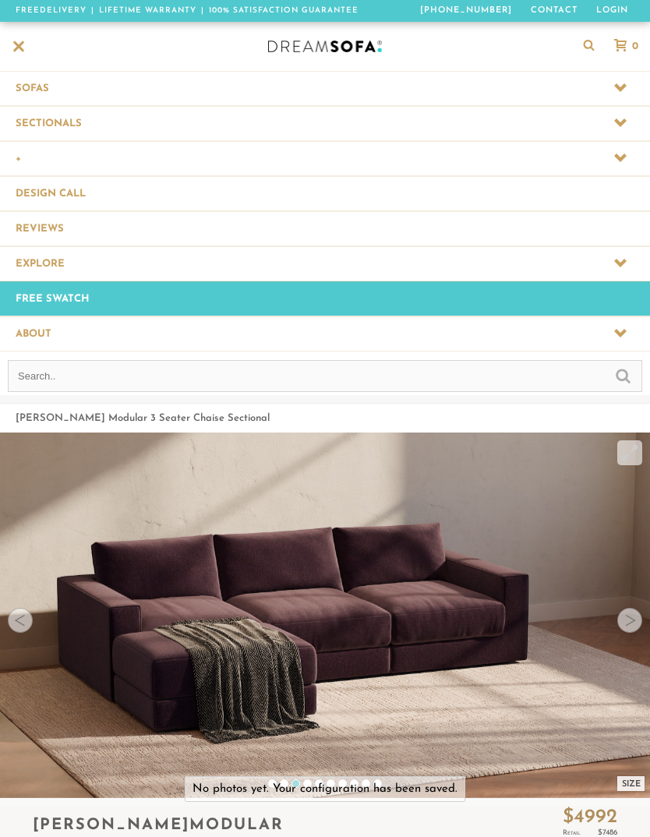
click at [459, 129] on span at bounding box center [325, 123] width 650 height 34
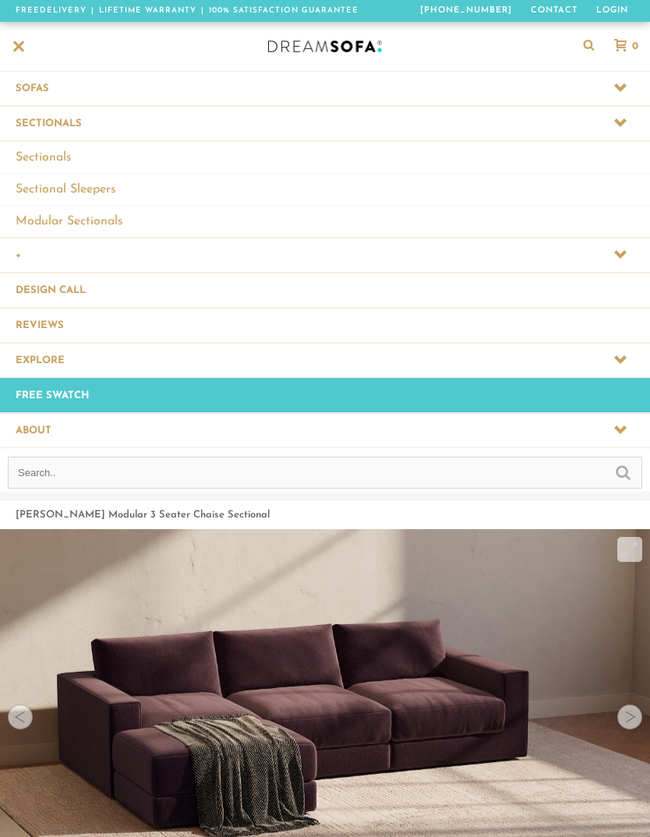
click at [53, 163] on link "Sectionals" at bounding box center [325, 157] width 650 height 32
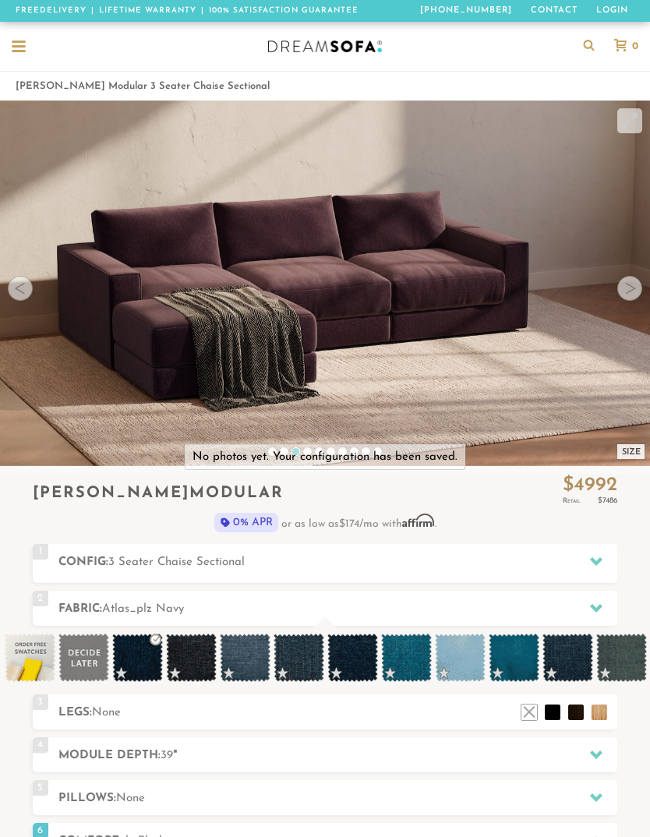
scroll to position [15007, 650]
